Goal: Task Accomplishment & Management: Manage account settings

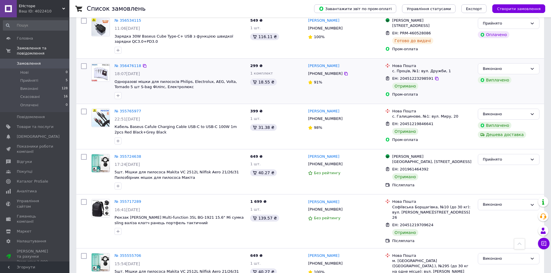
scroll to position [289, 0]
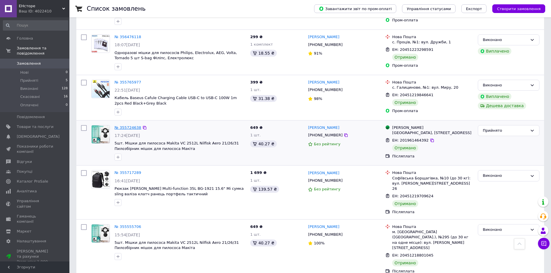
click at [125, 125] on link "№ 355724638" at bounding box center [127, 127] width 27 height 4
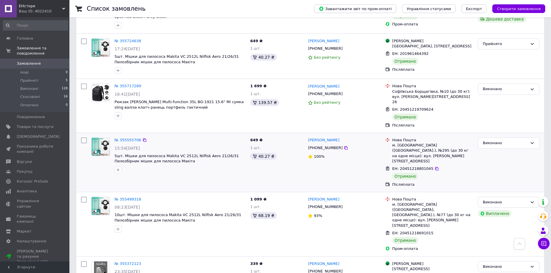
scroll to position [405, 0]
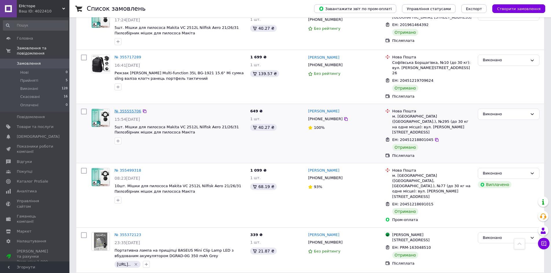
click at [132, 109] on link "№ 355555706" at bounding box center [127, 111] width 27 height 4
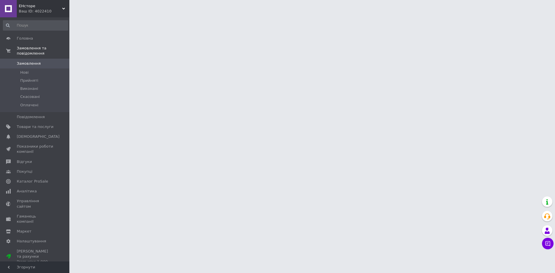
click at [43, 61] on span "Замовлення" at bounding box center [35, 63] width 37 height 5
click at [43, 69] on li "Нові" at bounding box center [35, 73] width 71 height 8
click at [47, 77] on li "Прийняті" at bounding box center [35, 81] width 71 height 8
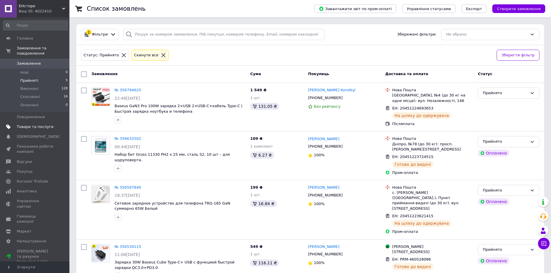
click at [41, 124] on span "Товари та послуги" at bounding box center [35, 126] width 37 height 5
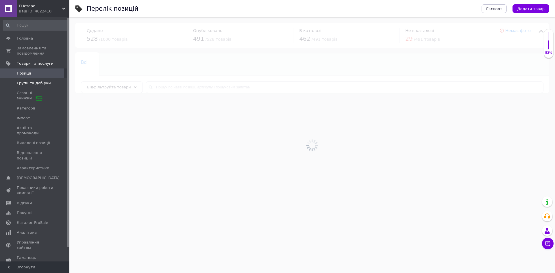
click at [40, 83] on span "Групи та добірки" at bounding box center [34, 83] width 34 height 5
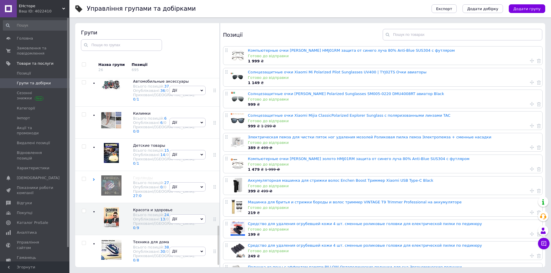
scroll to position [110, 0]
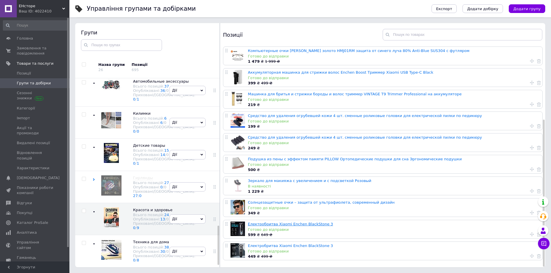
click at [296, 222] on link "Електробритва Xiaomi Enchen BlackStone 3" at bounding box center [290, 224] width 85 height 4
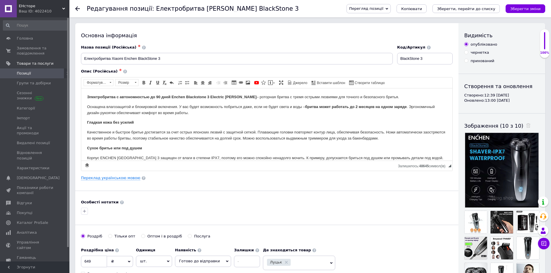
scroll to position [145, 0]
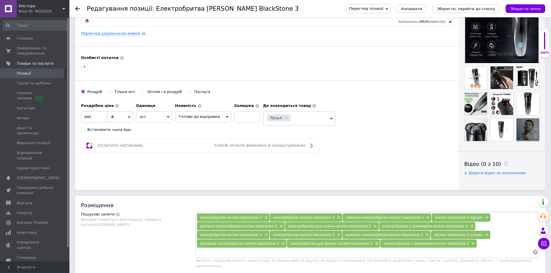
click at [520, 136] on icon at bounding box center [520, 136] width 4 height 4
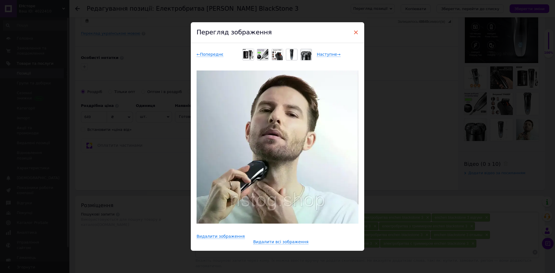
click at [355, 34] on span "×" at bounding box center [355, 32] width 5 height 10
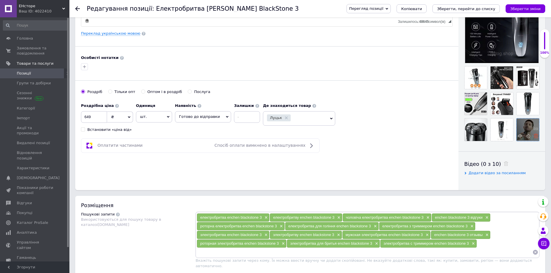
click at [535, 135] on icon at bounding box center [535, 136] width 4 height 4
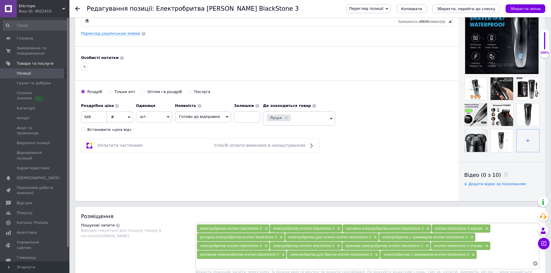
click at [528, 140] on input "file" at bounding box center [527, 141] width 23 height 23
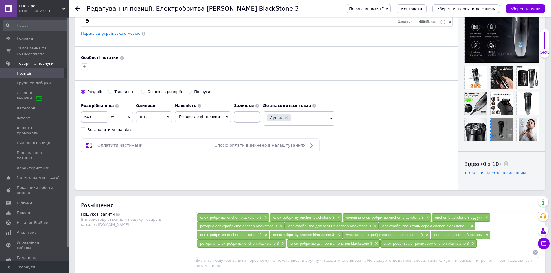
click at [494, 136] on use at bounding box center [493, 136] width 4 height 3
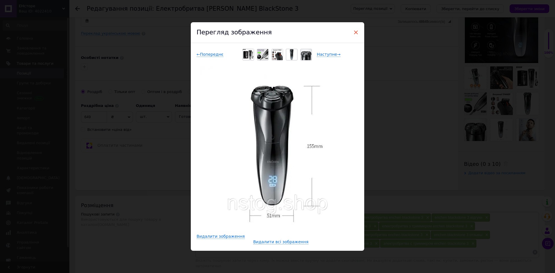
click at [355, 33] on span "×" at bounding box center [355, 32] width 5 height 10
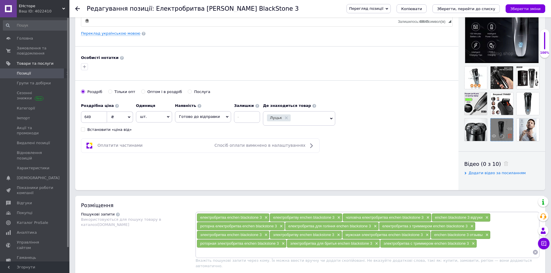
click at [509, 136] on use at bounding box center [509, 136] width 4 height 4
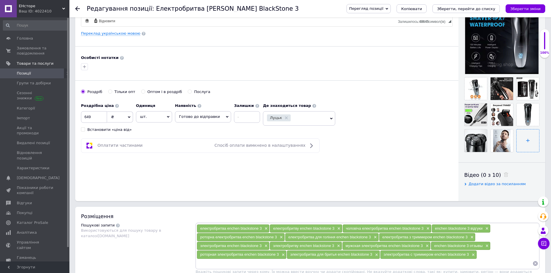
click at [526, 142] on input "file" at bounding box center [527, 141] width 23 height 23
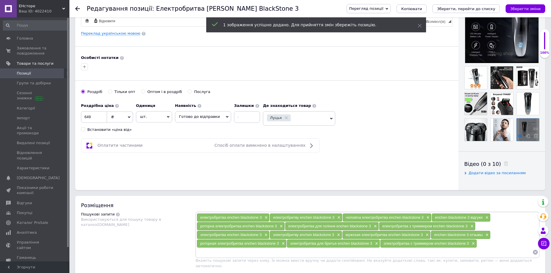
click at [520, 136] on icon at bounding box center [520, 136] width 4 height 4
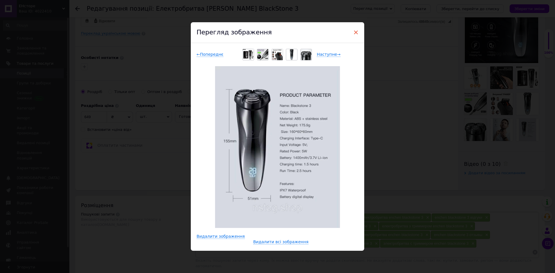
click at [355, 33] on span "×" at bounding box center [355, 32] width 5 height 10
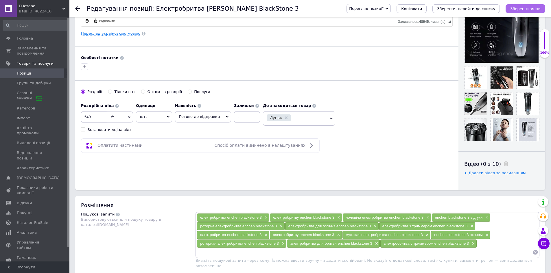
click at [532, 10] on icon "Зберегти зміни" at bounding box center [525, 9] width 30 height 4
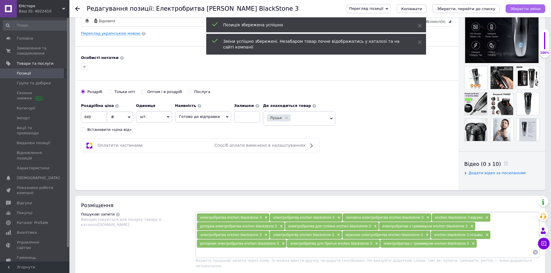
click at [532, 8] on icon "Зберегти зміни" at bounding box center [525, 9] width 30 height 4
